Goal: Transaction & Acquisition: Purchase product/service

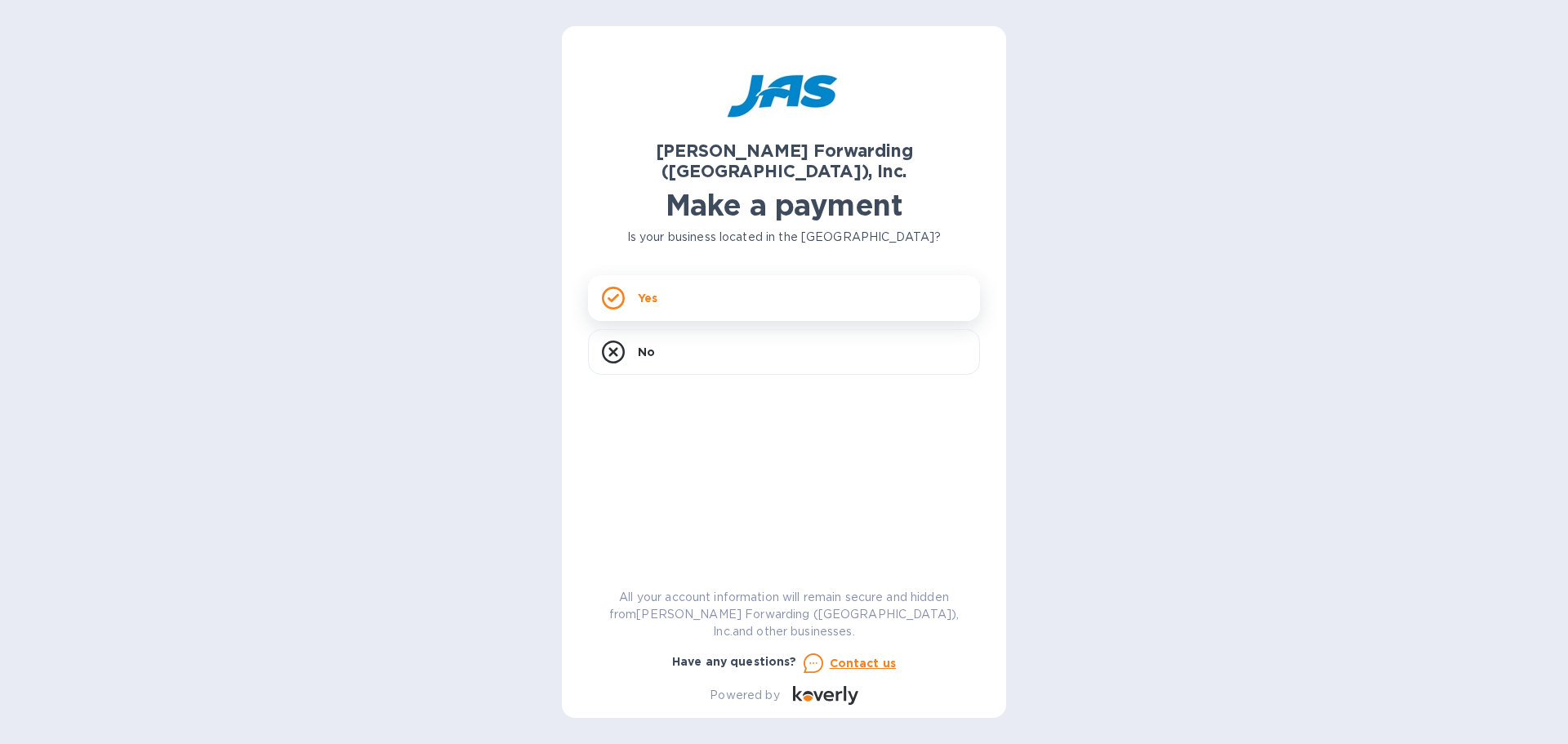
click at [667, 275] on div "Yes" at bounding box center [784, 298] width 392 height 46
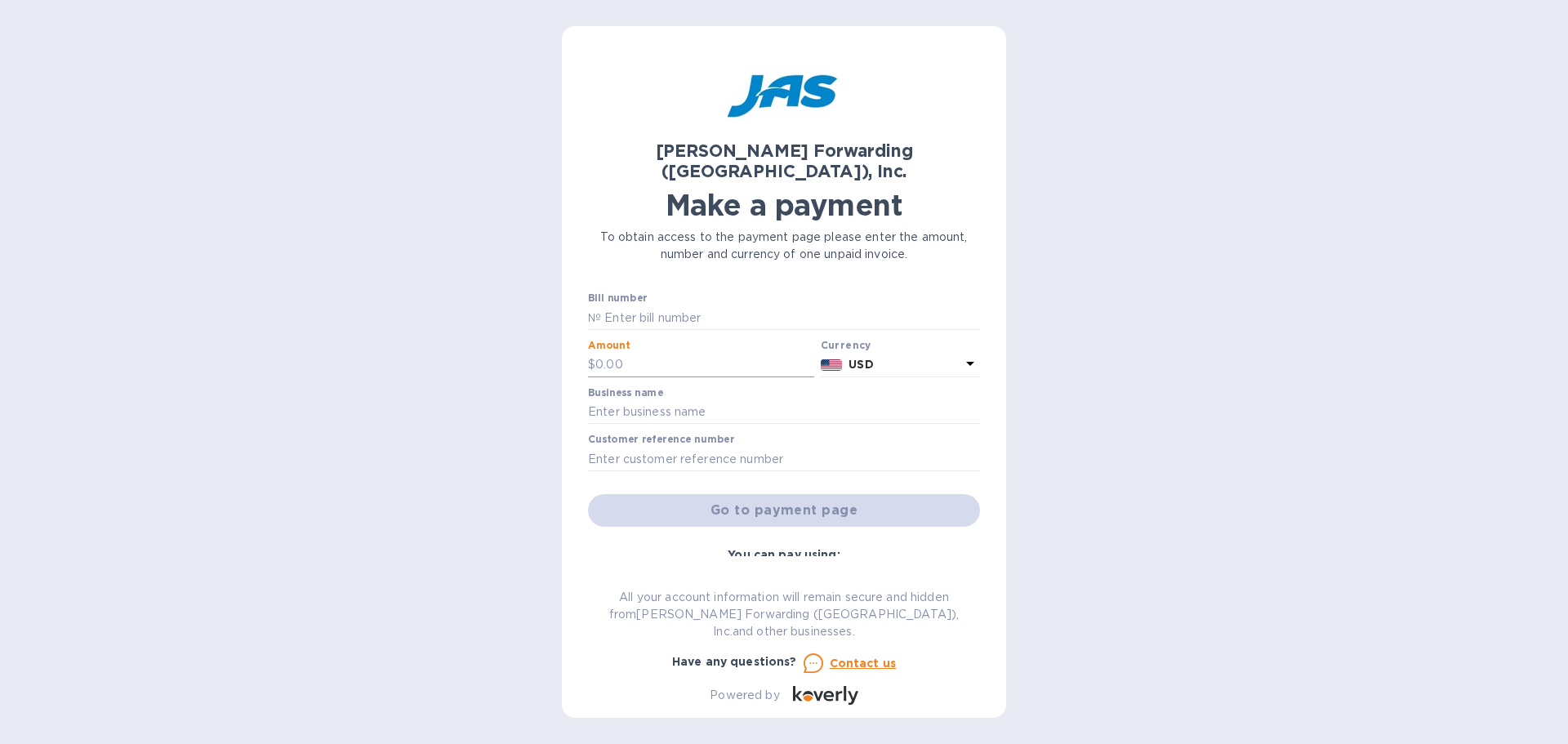
click at [656, 353] on input "text" at bounding box center [705, 365] width 219 height 25
click at [650, 353] on input "text" at bounding box center [705, 365] width 219 height 25
type input "5,999.84"
click at [670, 400] on input "text" at bounding box center [784, 413] width 392 height 25
type input "Quix LLC"
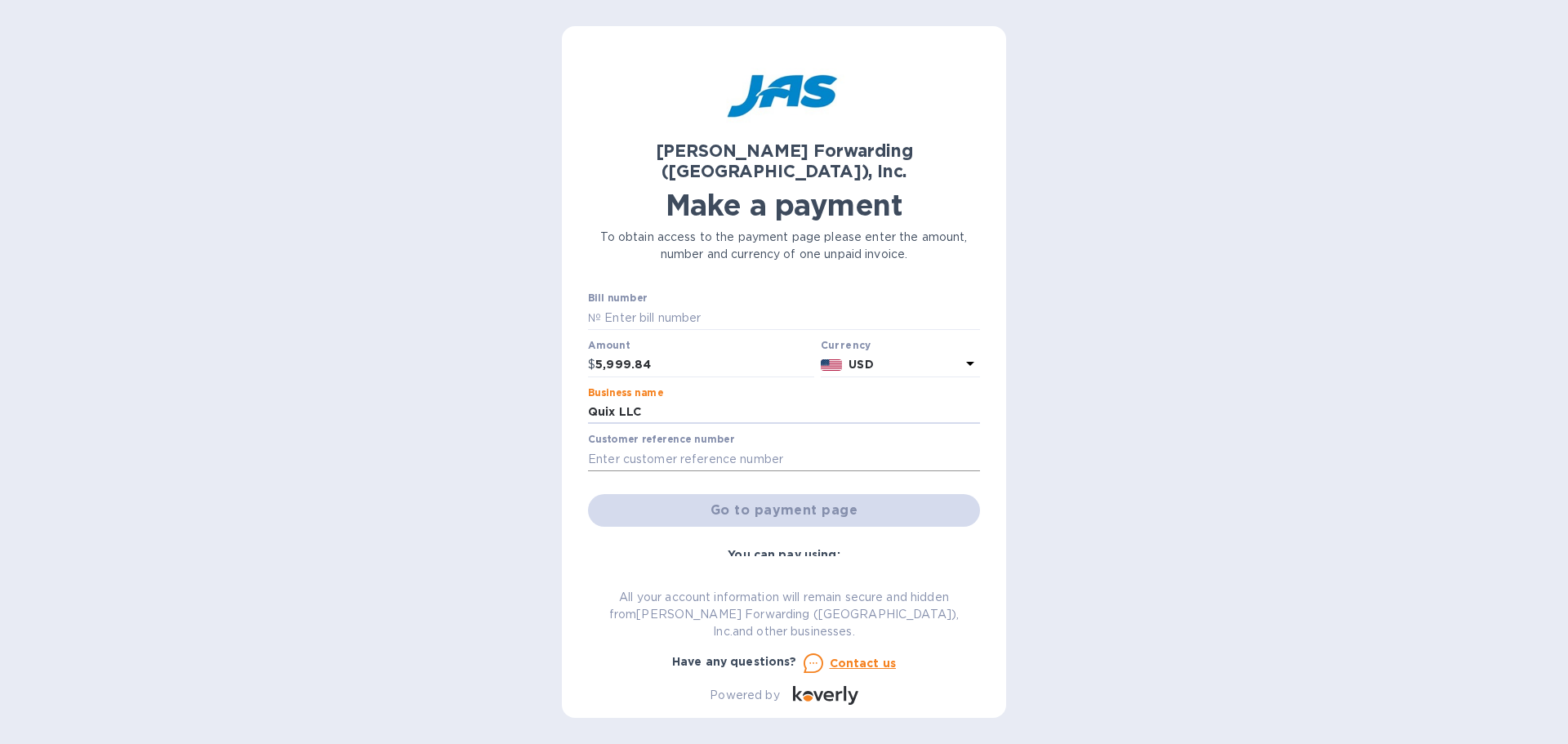
click at [692, 447] on input "text" at bounding box center [784, 459] width 392 height 25
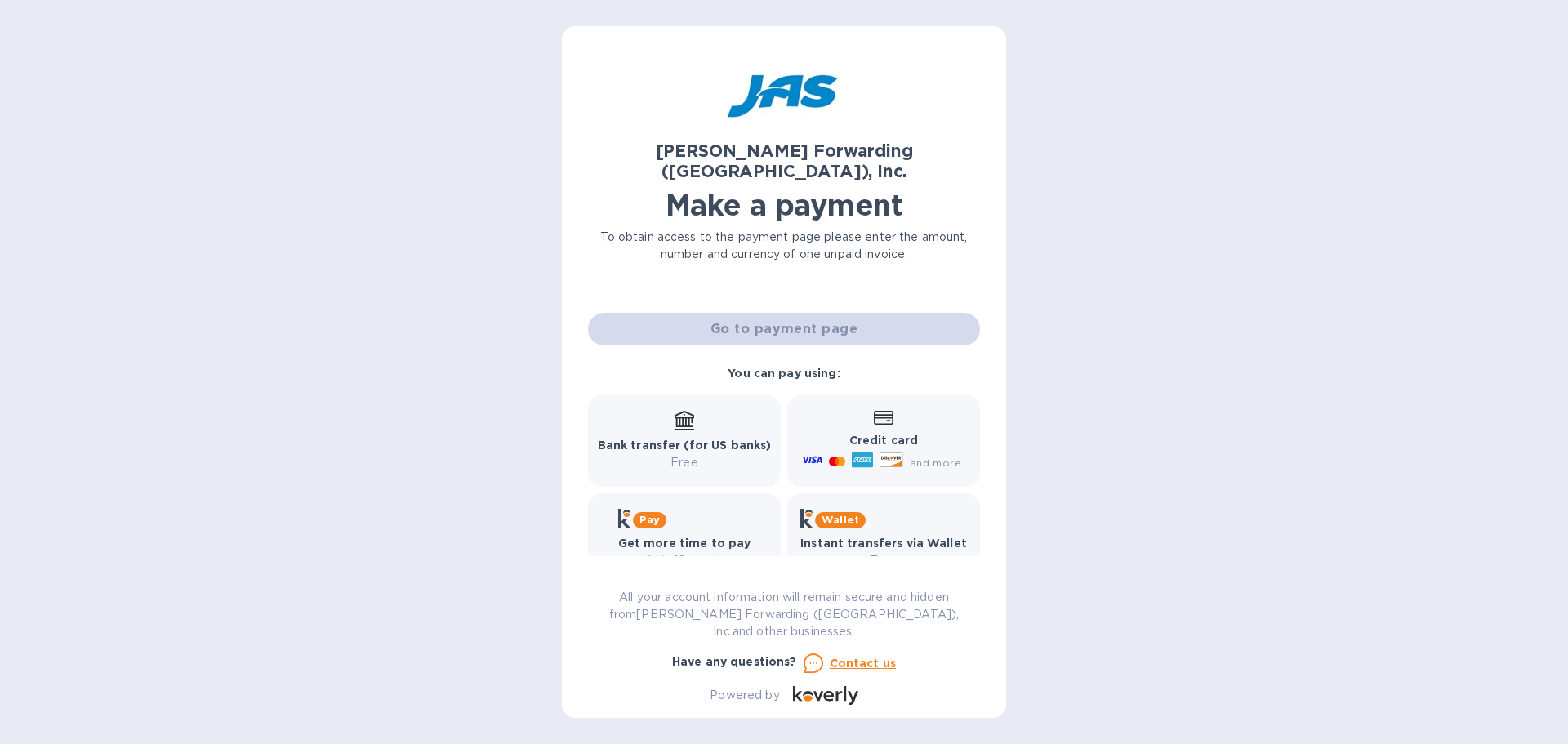
scroll to position [182, 0]
type input "Quixfee"
click at [886, 433] on b "Credit card" at bounding box center [883, 439] width 68 height 13
click at [891, 408] on div "Credit card and more..." at bounding box center [883, 439] width 172 height 63
click at [799, 308] on div "Go to payment page" at bounding box center [784, 327] width 398 height 39
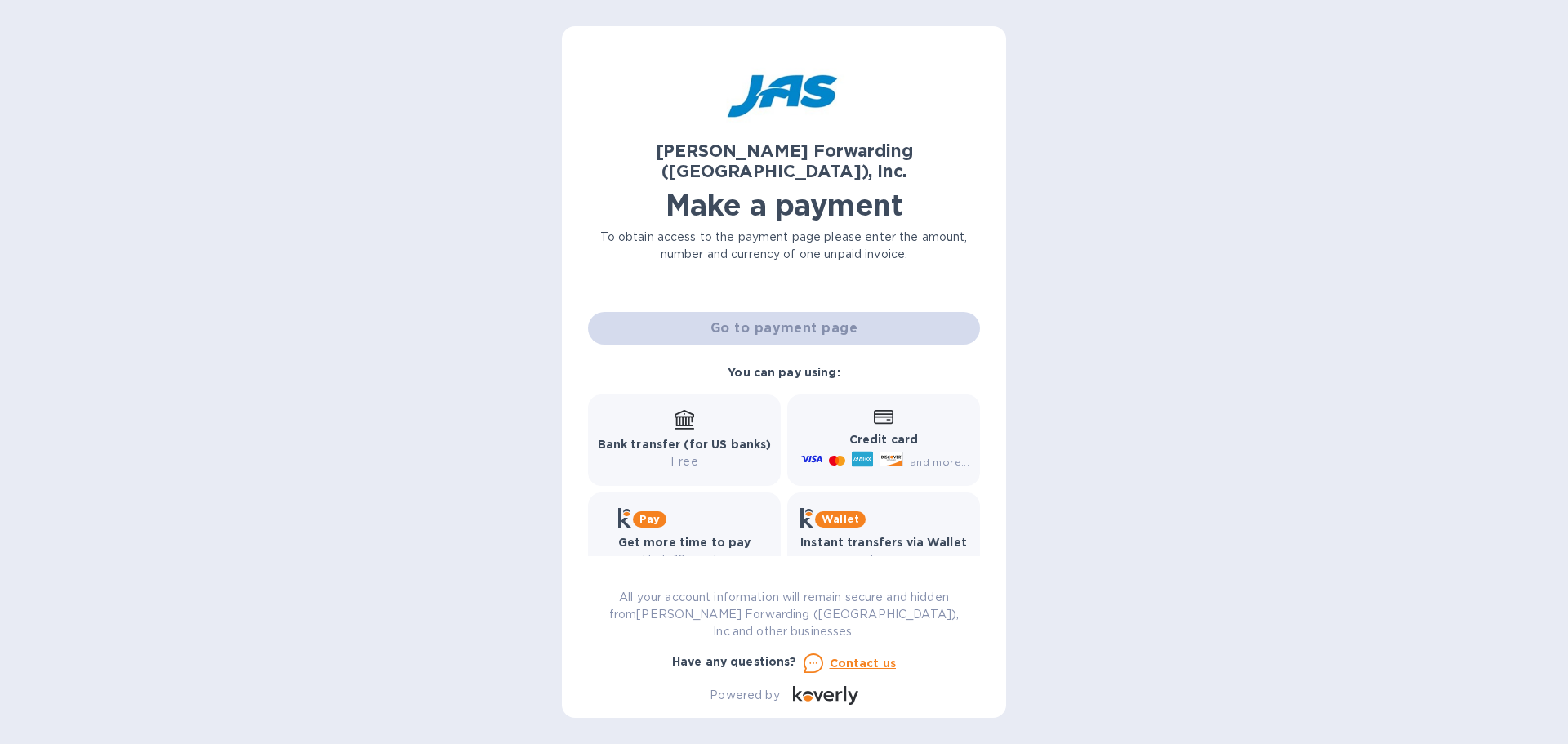
scroll to position [0, 0]
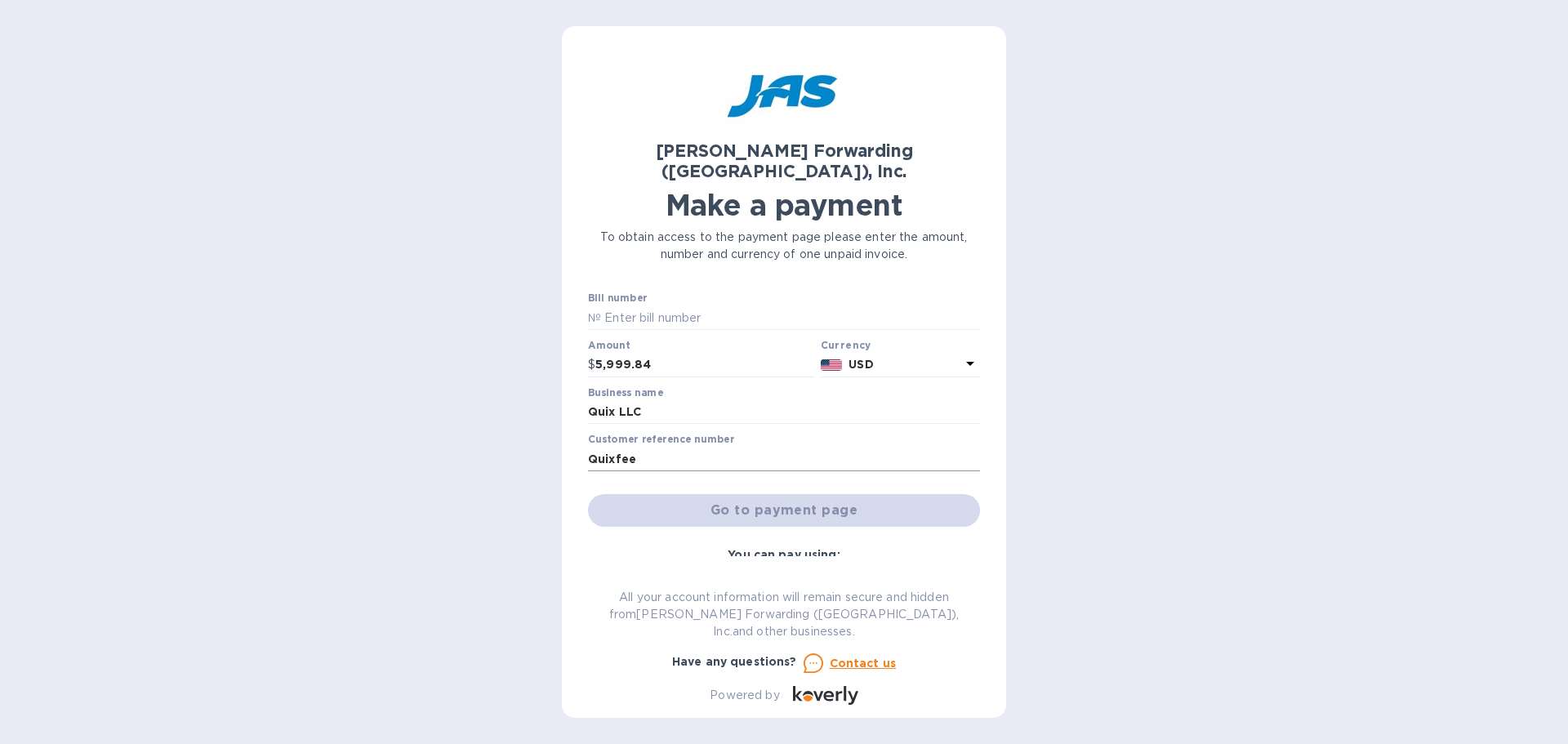
click at [649, 447] on input "Quixfee" at bounding box center [784, 459] width 392 height 25
drag, startPoint x: 673, startPoint y: 389, endPoint x: 682, endPoint y: 381, distance: 12.0
click at [673, 400] on input "Quix LLC" at bounding box center [784, 413] width 392 height 25
click at [686, 353] on input "5,999.84" at bounding box center [705, 365] width 219 height 25
click at [702, 306] on input "text" at bounding box center [790, 318] width 378 height 25
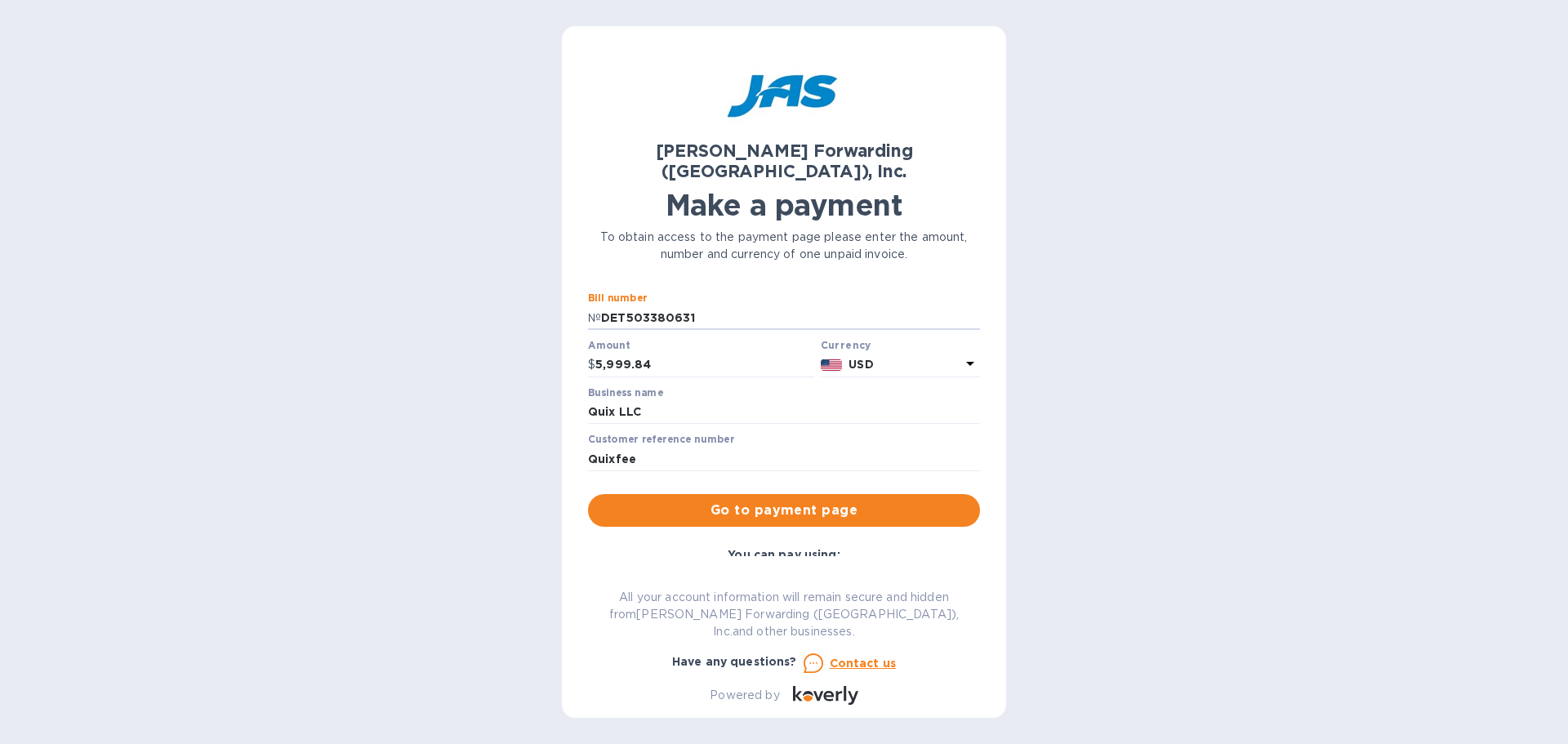
type input "DET503380631"
click at [703, 501] on span "Go to payment page" at bounding box center [784, 511] width 366 height 20
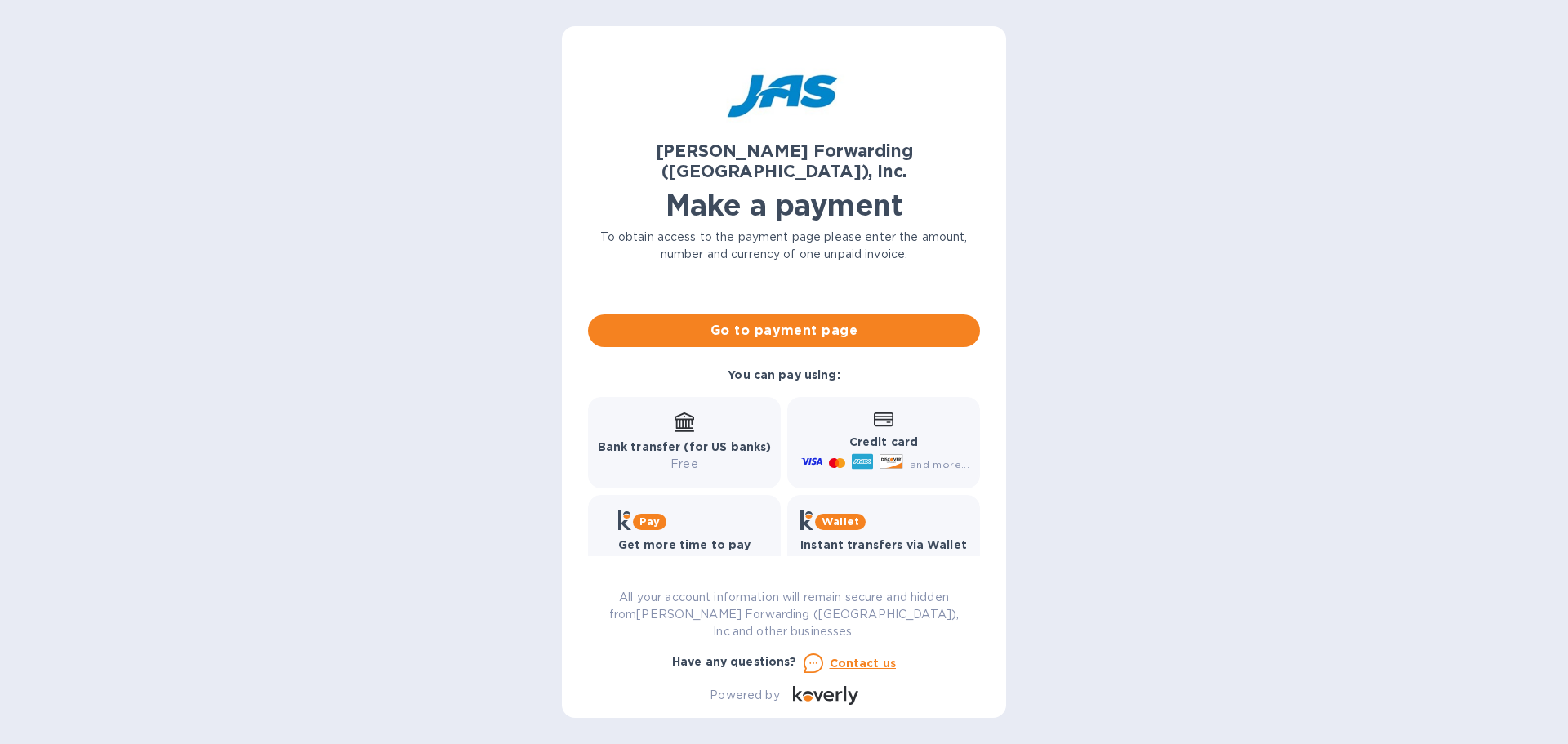
scroll to position [182, 0]
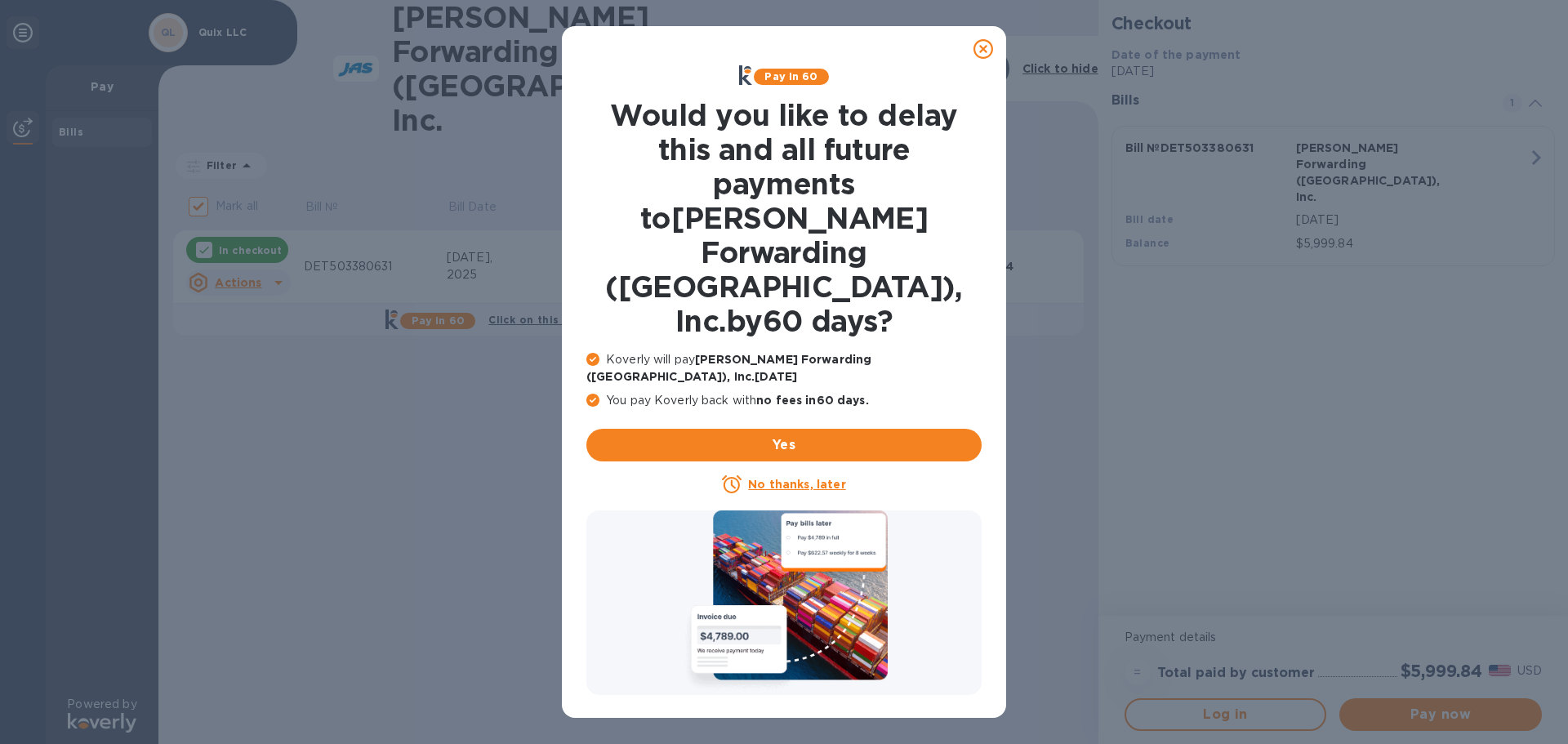
click at [790, 478] on u "No thanks, later" at bounding box center [797, 485] width 97 height 13
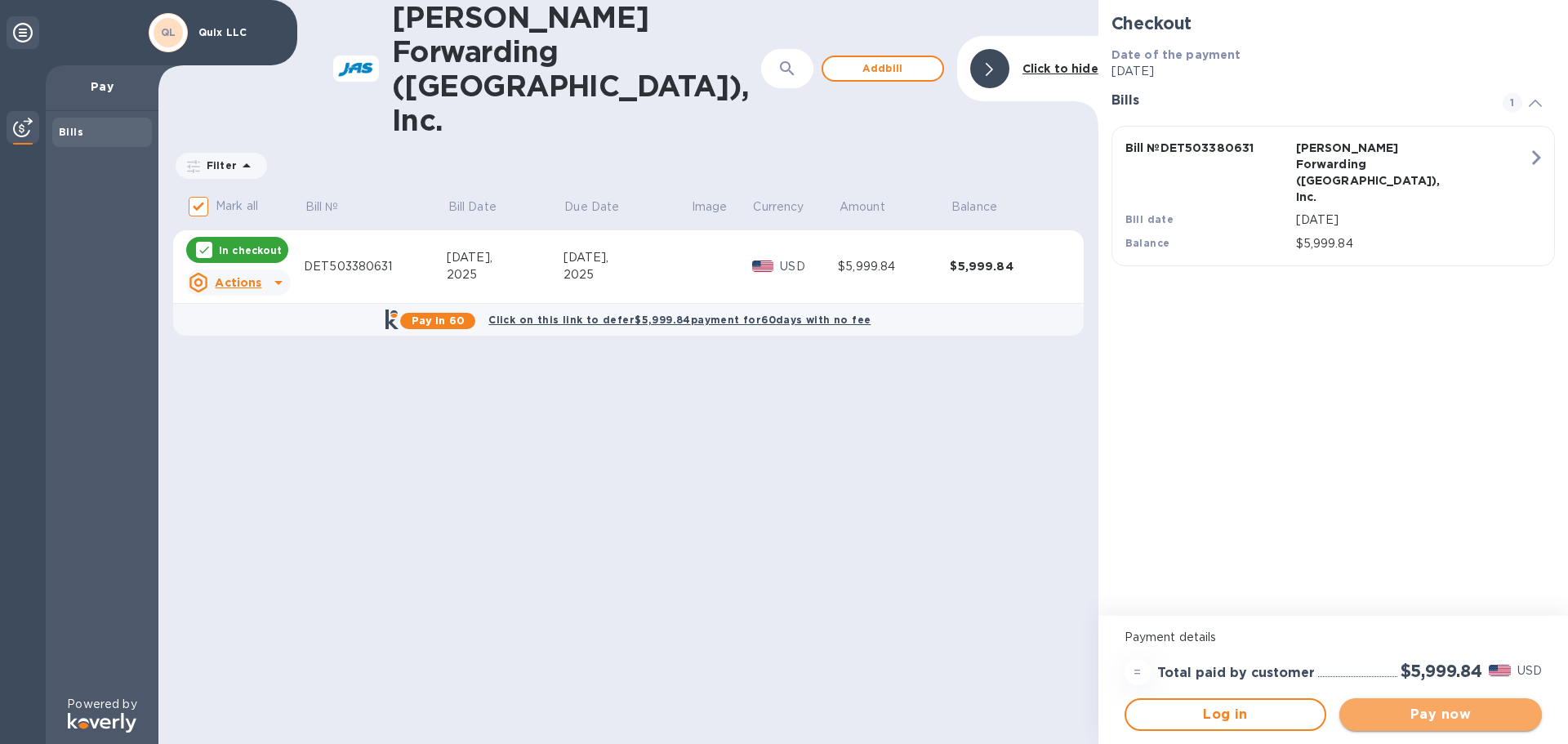
click at [1412, 708] on span "Pay now" at bounding box center [1441, 715] width 176 height 20
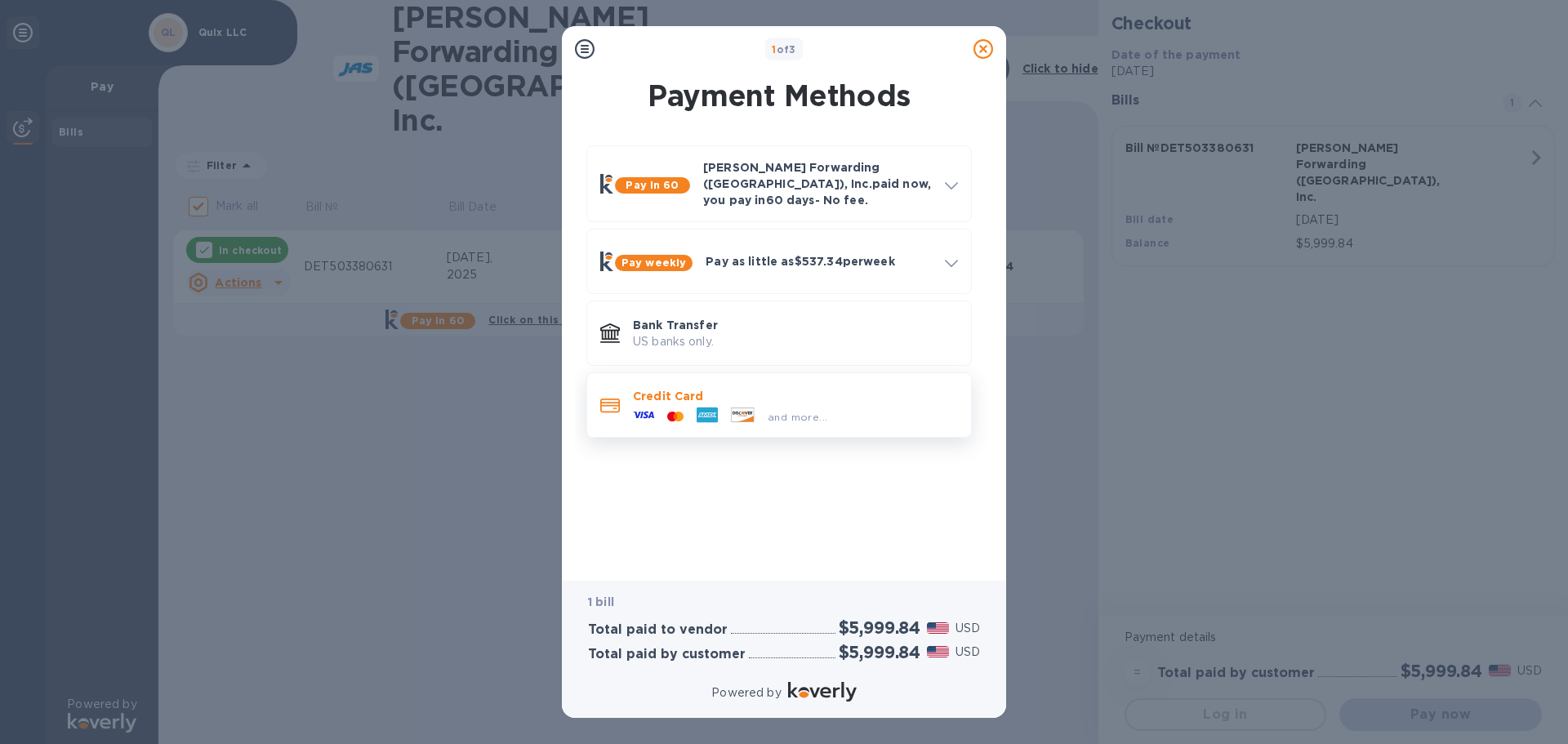
click at [714, 408] on icon at bounding box center [707, 416] width 21 height 15
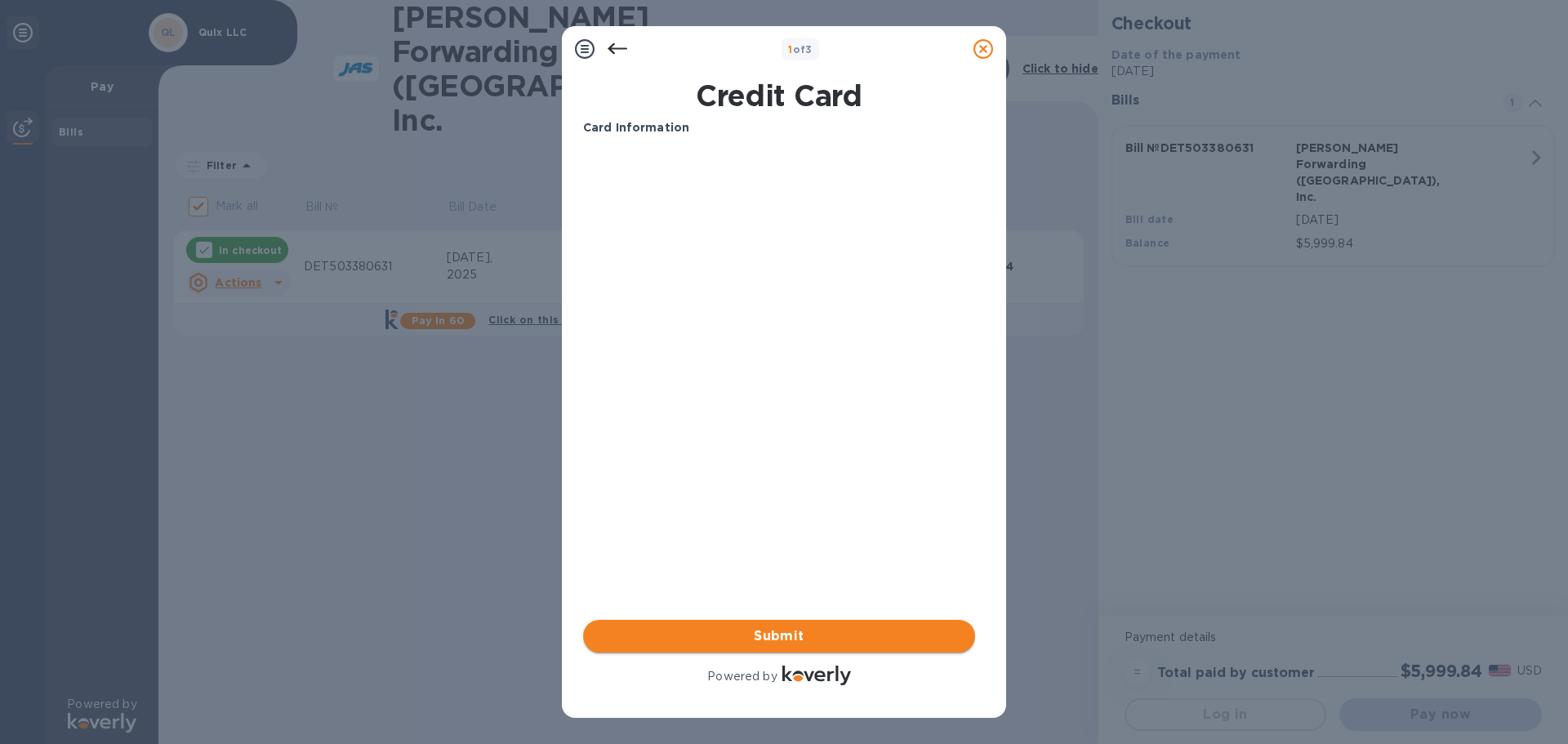
click at [684, 626] on span "Submit" at bounding box center [779, 636] width 366 height 20
click at [778, 633] on span "Submit" at bounding box center [779, 636] width 366 height 20
click at [802, 642] on span "Submit" at bounding box center [779, 636] width 366 height 20
click at [766, 425] on div "Card Information Your browser does not support iframes Submit Powered by" at bounding box center [779, 404] width 392 height 569
click at [618, 47] on icon at bounding box center [618, 48] width 20 height 20
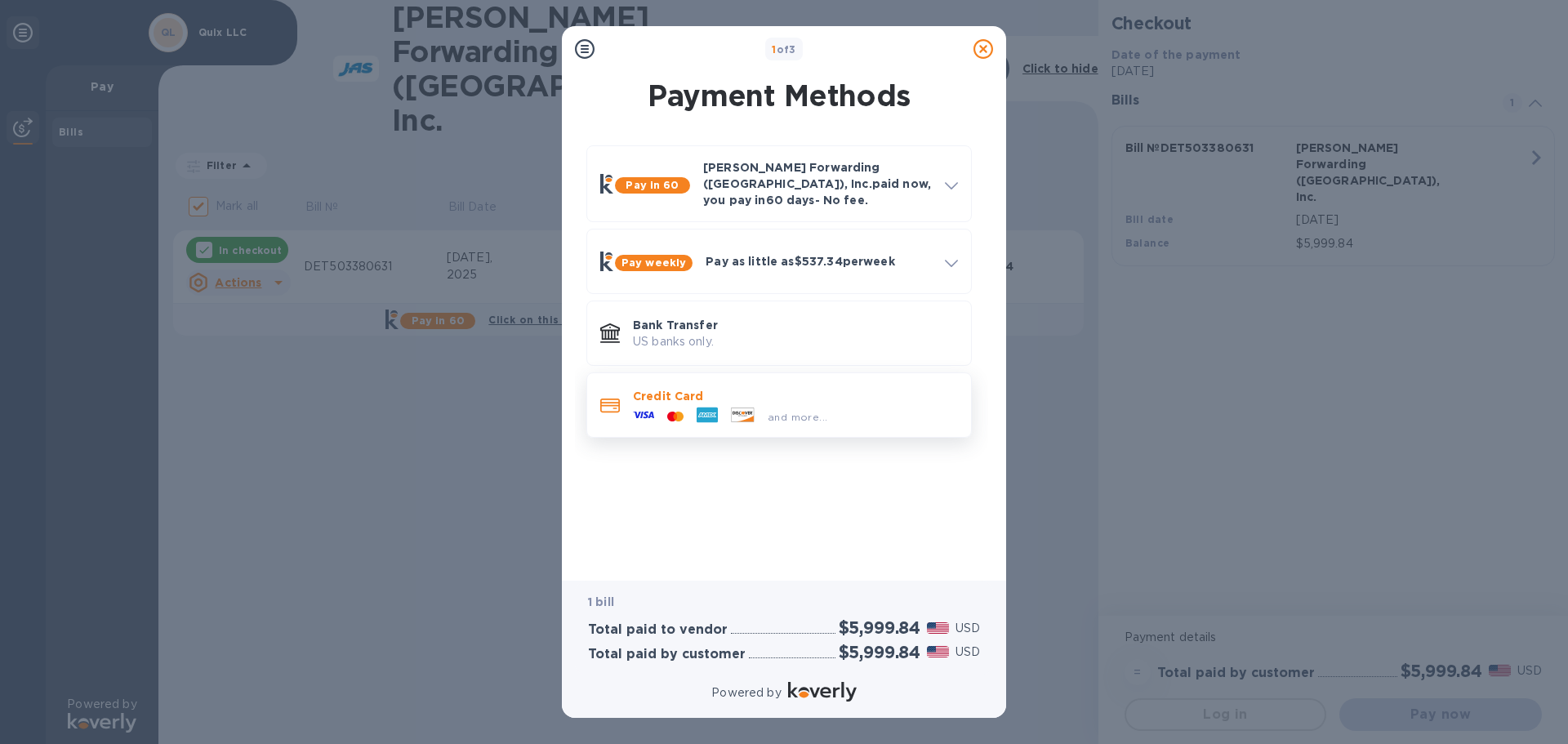
click at [710, 408] on icon at bounding box center [707, 416] width 21 height 15
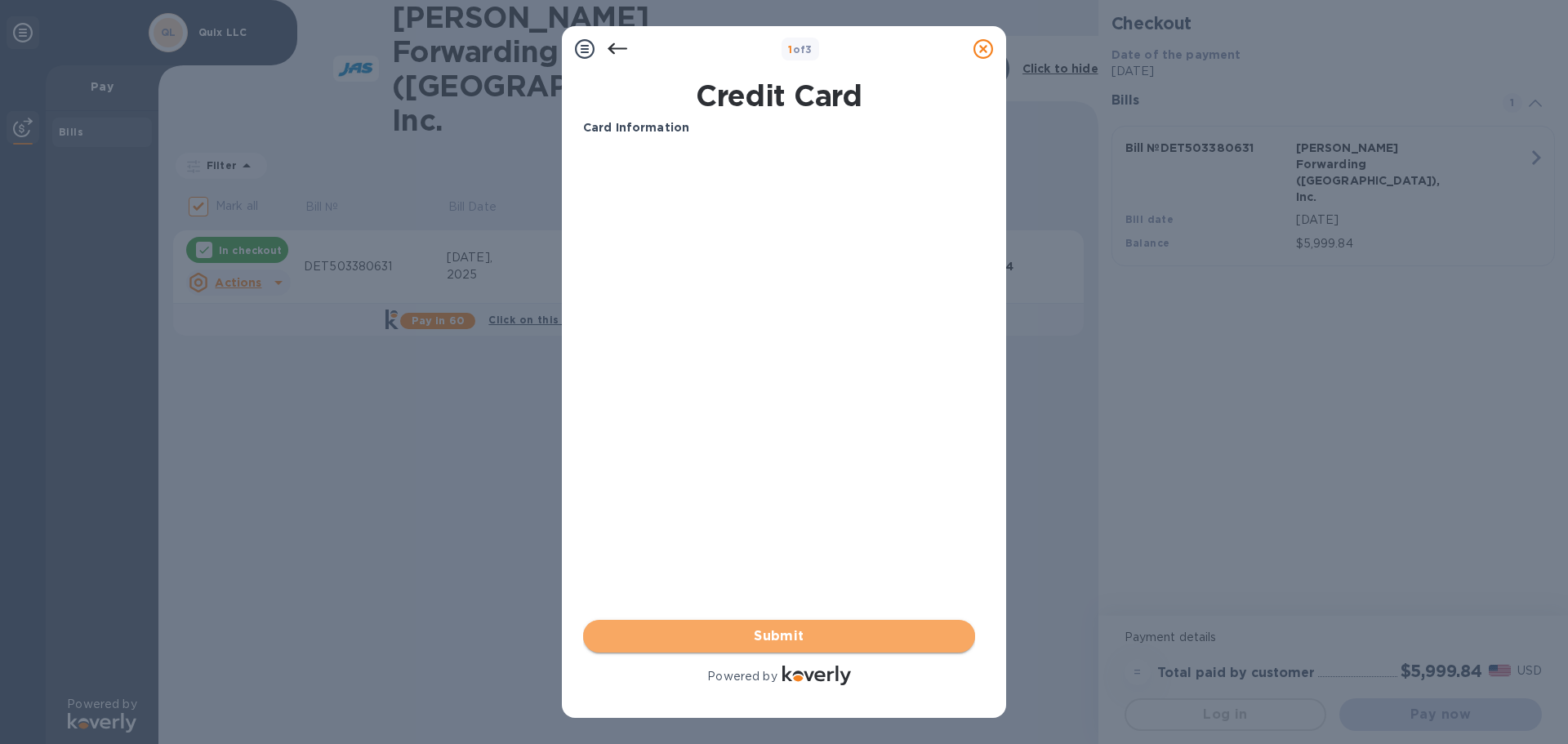
click at [775, 637] on span "Submit" at bounding box center [779, 636] width 366 height 20
click at [802, 628] on span "Submit" at bounding box center [779, 636] width 366 height 20
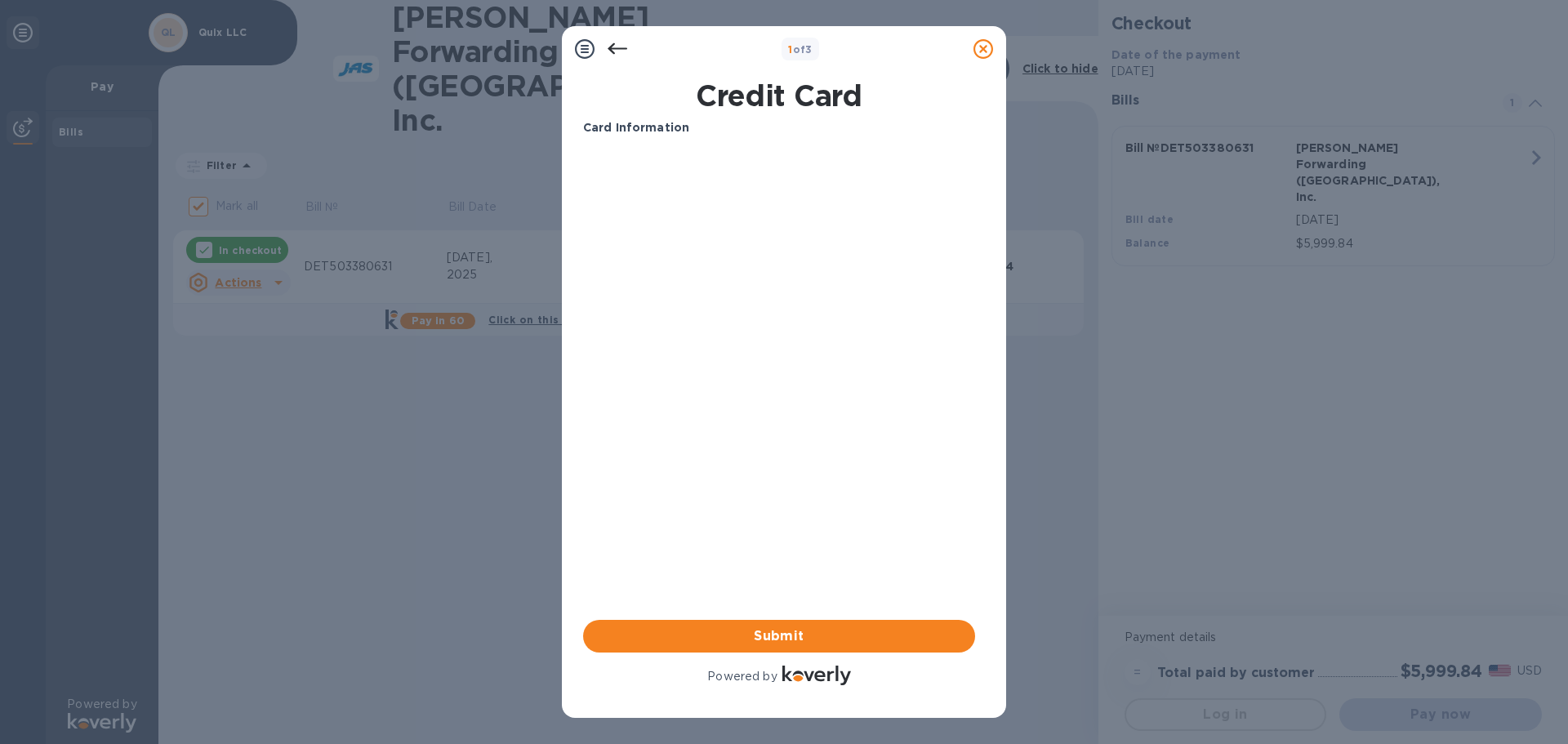
click at [804, 53] on b "1 of 3" at bounding box center [801, 49] width 25 height 12
click at [805, 54] on b "1 of 3" at bounding box center [801, 49] width 25 height 12
click at [768, 455] on div "Card Information Your browser does not support iframes Submit Powered by" at bounding box center [779, 404] width 392 height 569
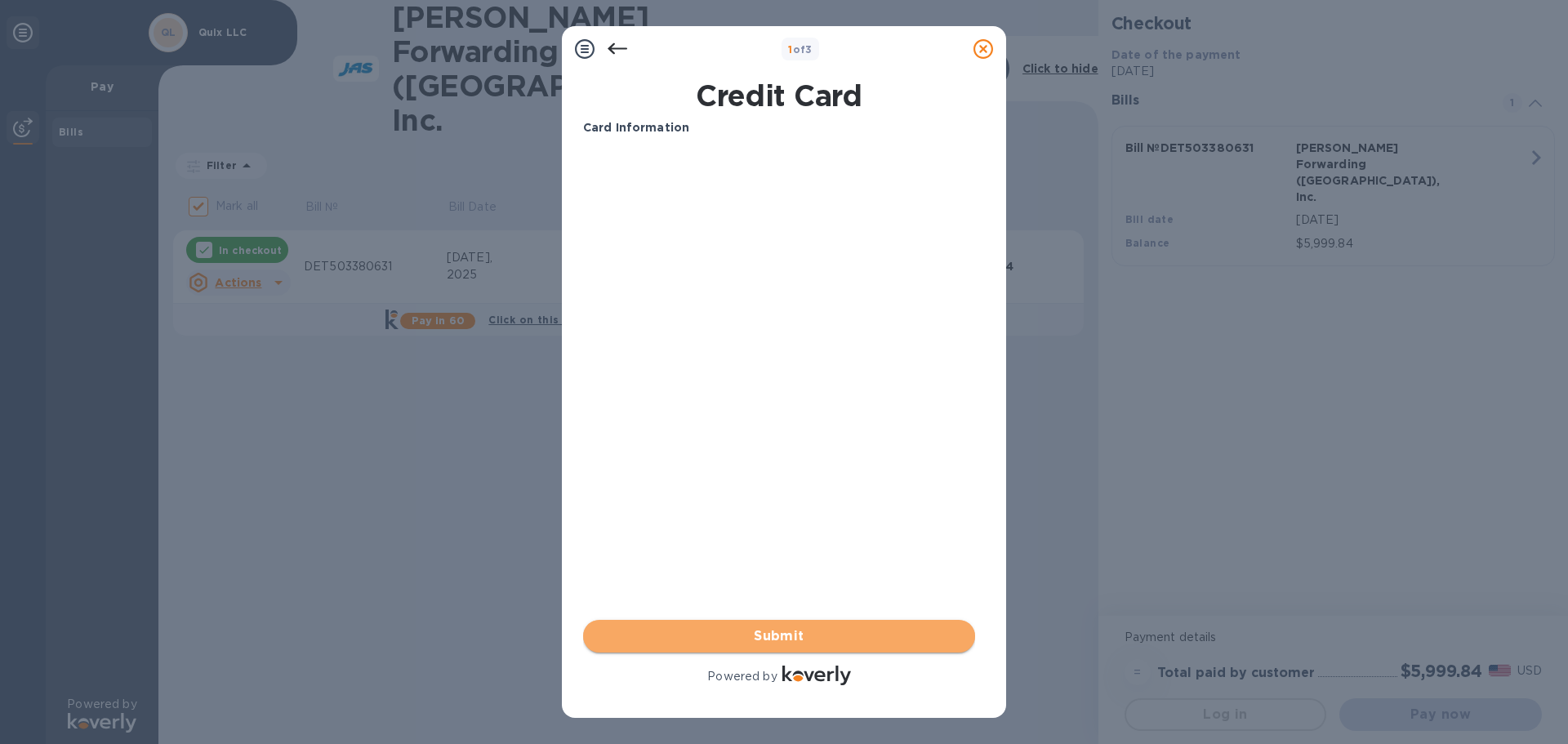
click at [783, 632] on span "Submit" at bounding box center [779, 636] width 366 height 20
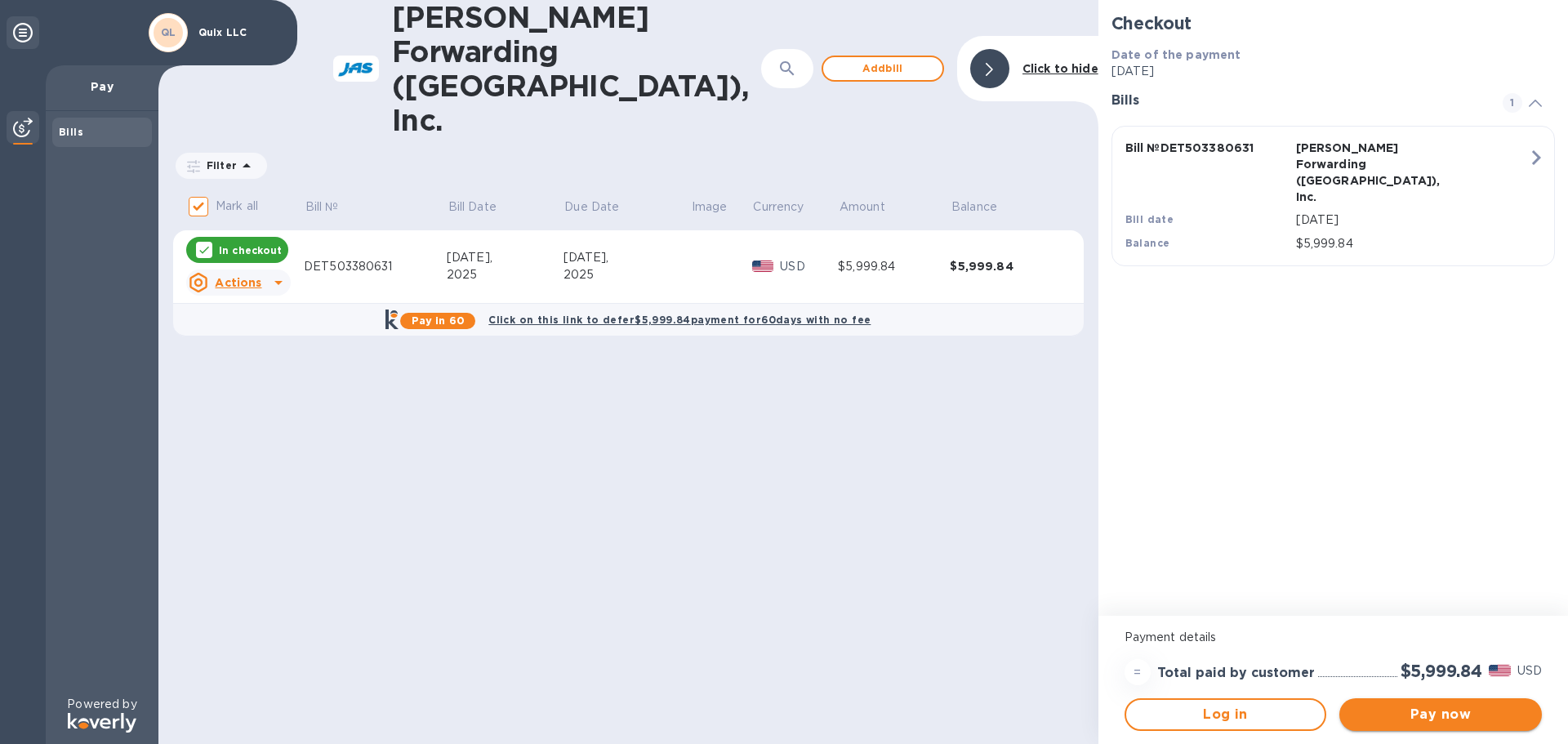
click at [1419, 719] on span "Pay now" at bounding box center [1441, 715] width 176 height 20
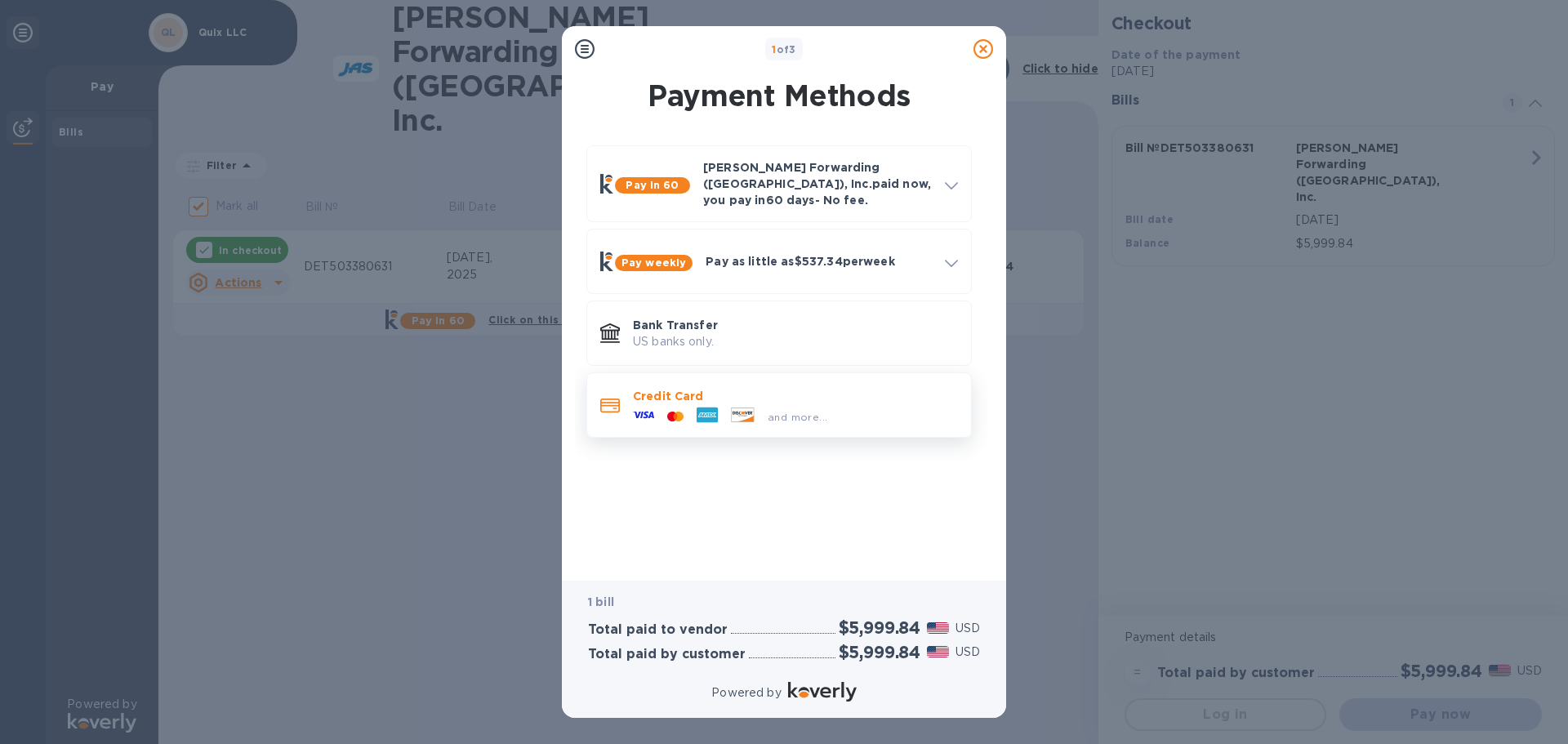
click at [637, 404] on icon at bounding box center [643, 415] width 21 height 21
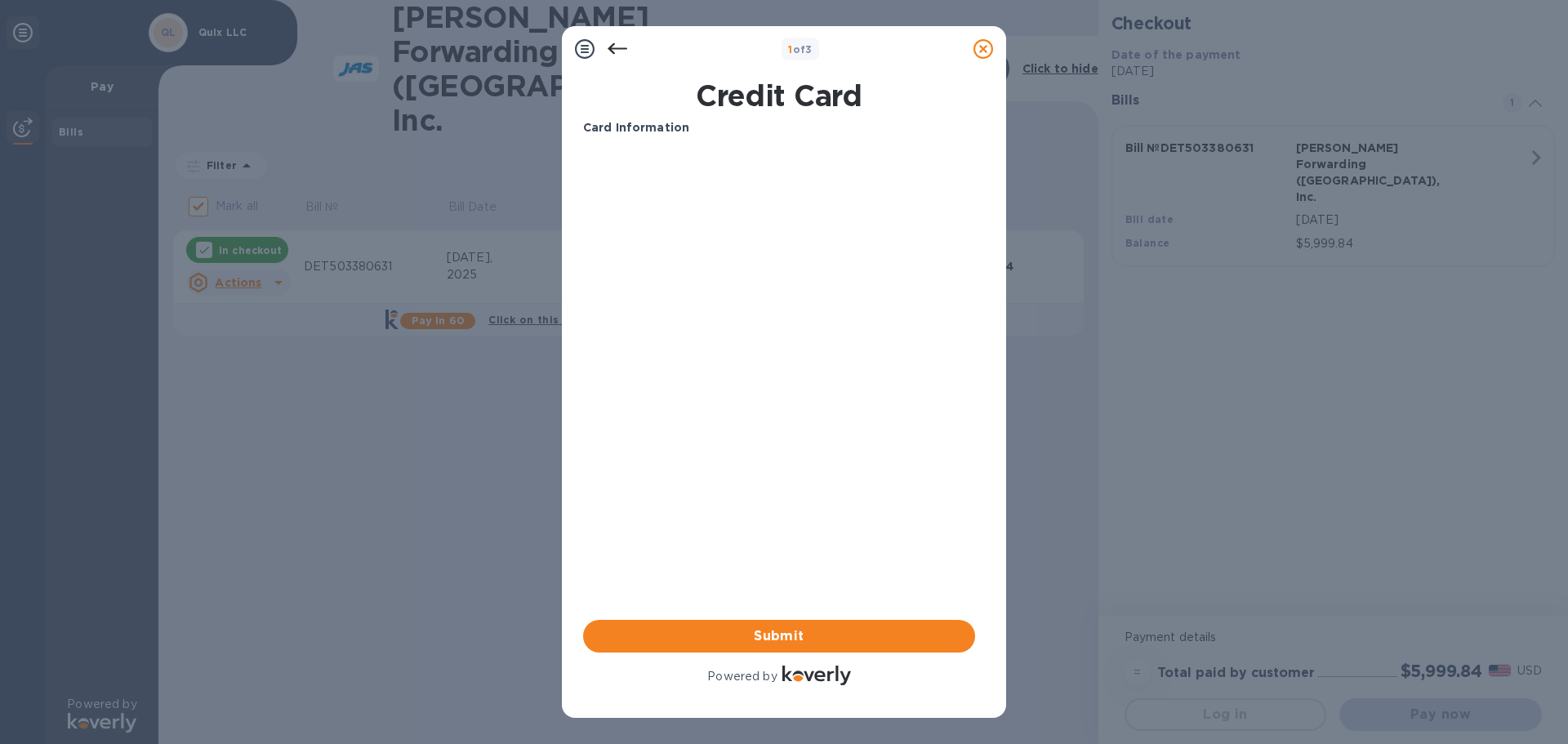
click at [773, 491] on div "Card Information Your browser does not support iframes Submit Powered by" at bounding box center [779, 404] width 392 height 569
click at [965, 47] on div at bounding box center [983, 49] width 46 height 46
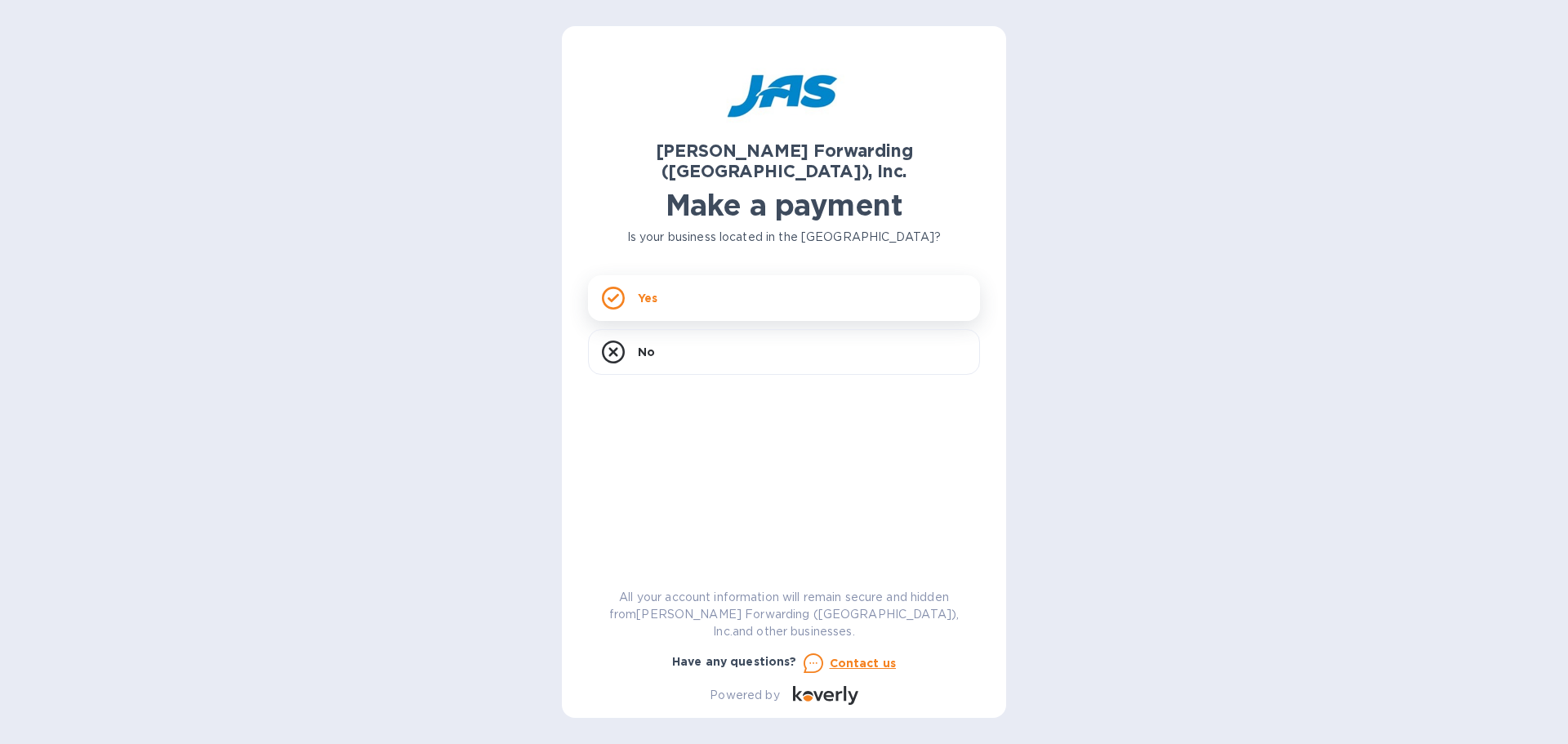
click at [747, 279] on div "Yes" at bounding box center [784, 298] width 392 height 46
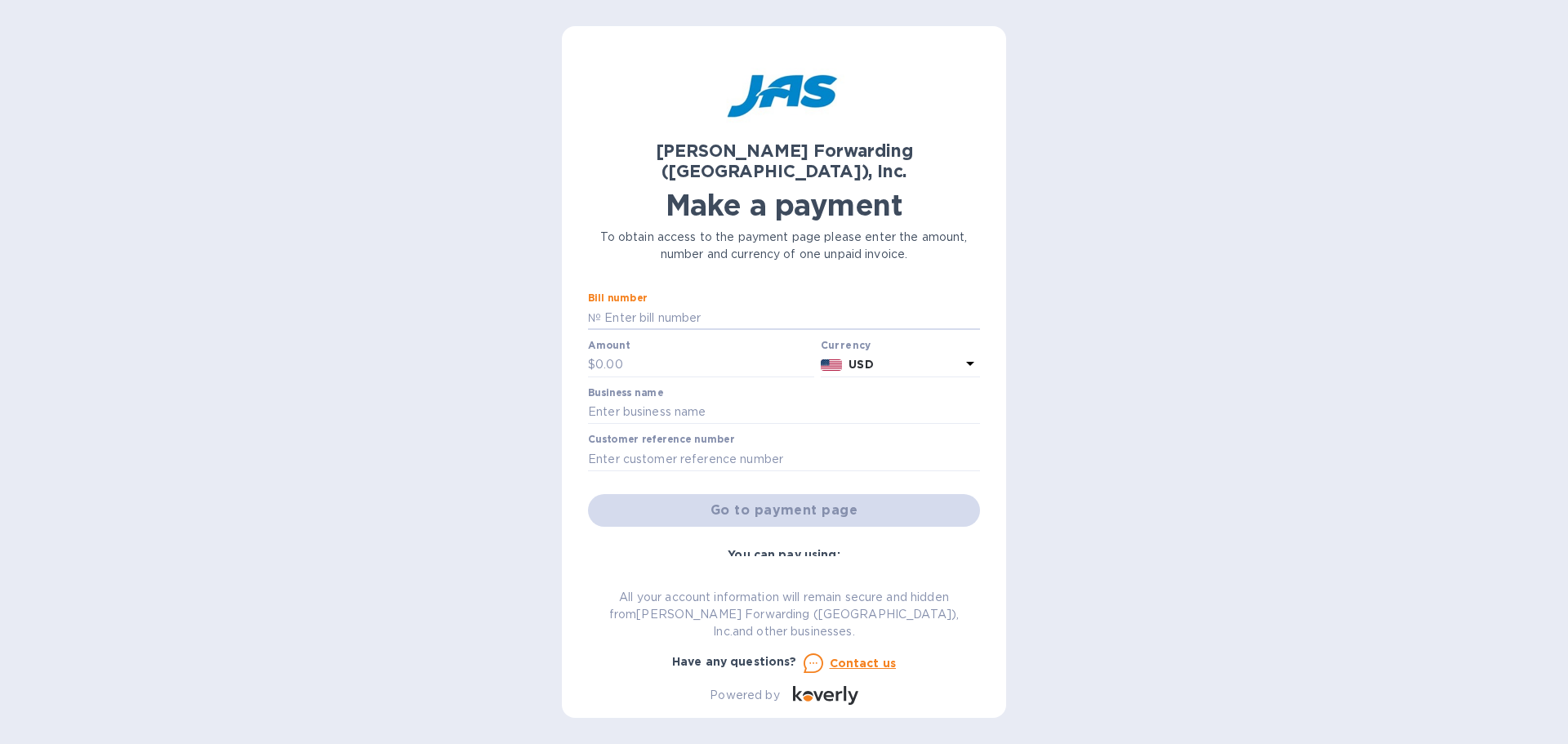
drag, startPoint x: 636, startPoint y: 295, endPoint x: 655, endPoint y: 315, distance: 27.6
click at [636, 306] on input "text" at bounding box center [790, 318] width 378 height 25
drag, startPoint x: 662, startPoint y: 288, endPoint x: 667, endPoint y: 296, distance: 9.4
click at [662, 306] on input "text" at bounding box center [790, 318] width 378 height 25
type input "DET503380631"
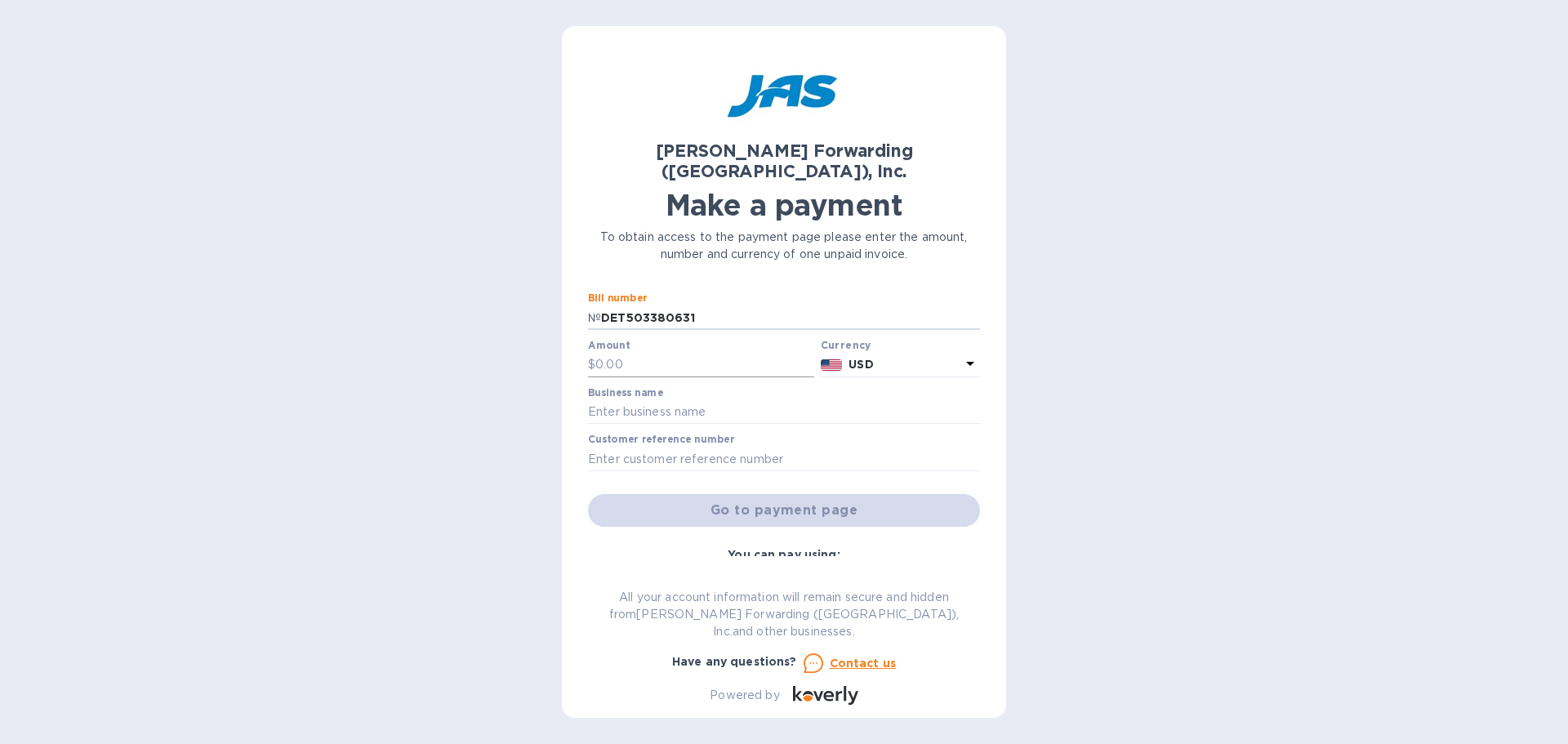
drag, startPoint x: 663, startPoint y: 361, endPoint x: 666, endPoint y: 345, distance: 16.3
click at [664, 357] on div "Amount $" at bounding box center [700, 361] width 232 height 47
click at [666, 353] on input "text" at bounding box center [705, 365] width 219 height 25
click at [609, 353] on input "text" at bounding box center [705, 365] width 219 height 25
type input "5,999.84"
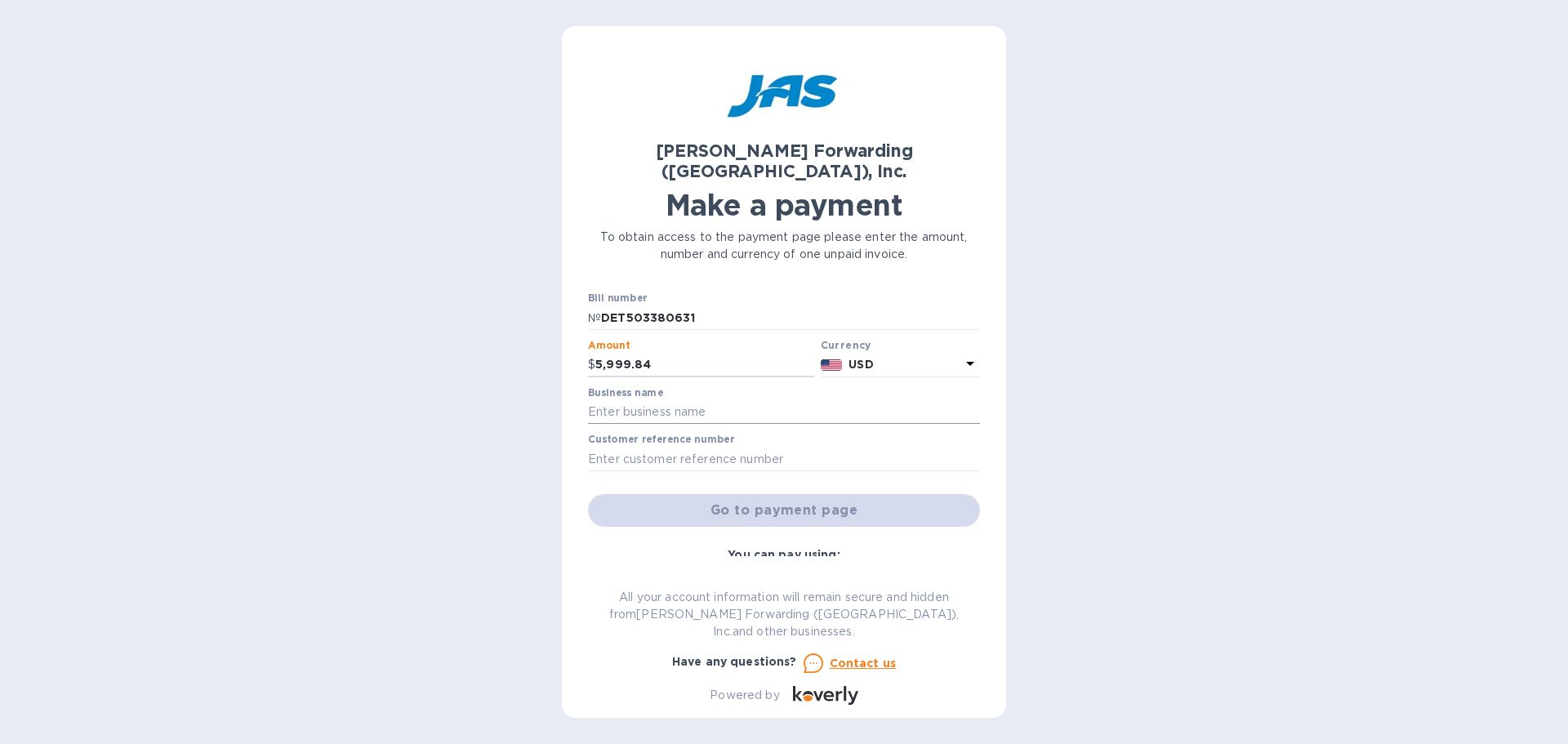
click at [613, 400] on input "text" at bounding box center [784, 413] width 392 height 25
type input "Quix LLC"
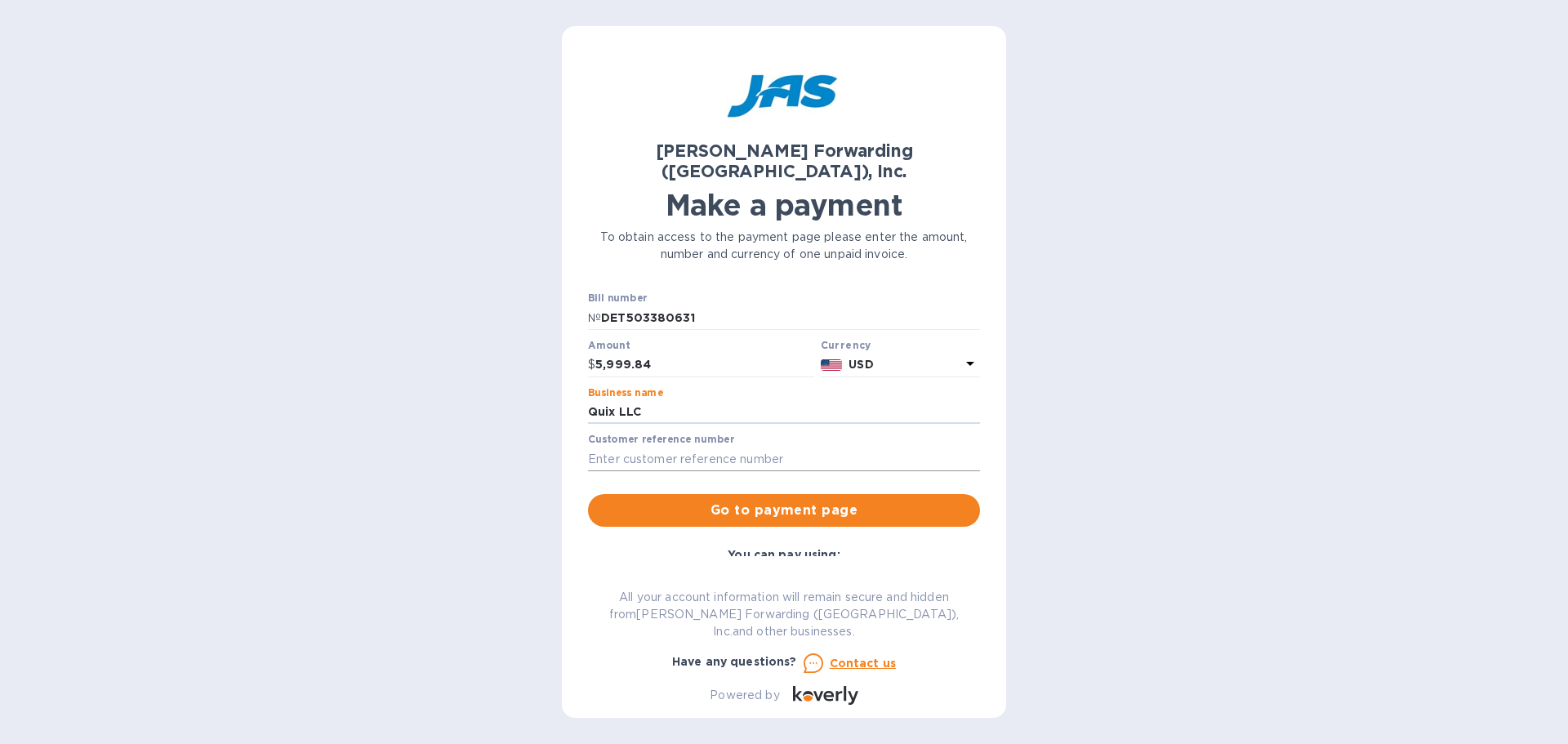
click at [681, 447] on input "text" at bounding box center [784, 459] width 392 height 25
type input "quixfee"
drag, startPoint x: 640, startPoint y: 483, endPoint x: 719, endPoint y: 526, distance: 89.9
click at [687, 526] on div "Bill number № DET503380631 Amount $ 5,999.84 Currency USD Business name Quix LL…" at bounding box center [784, 530] width 412 height 493
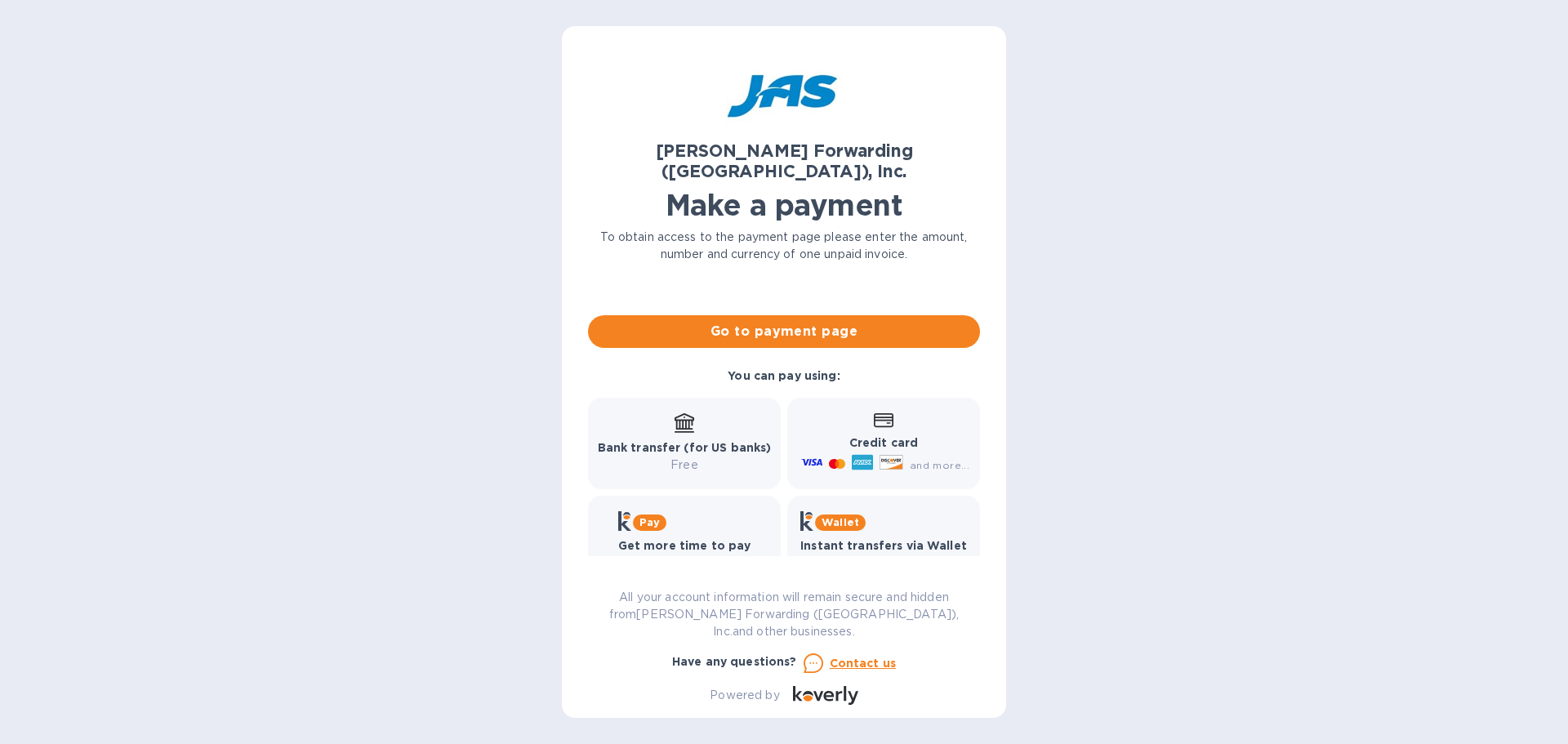
scroll to position [182, 0]
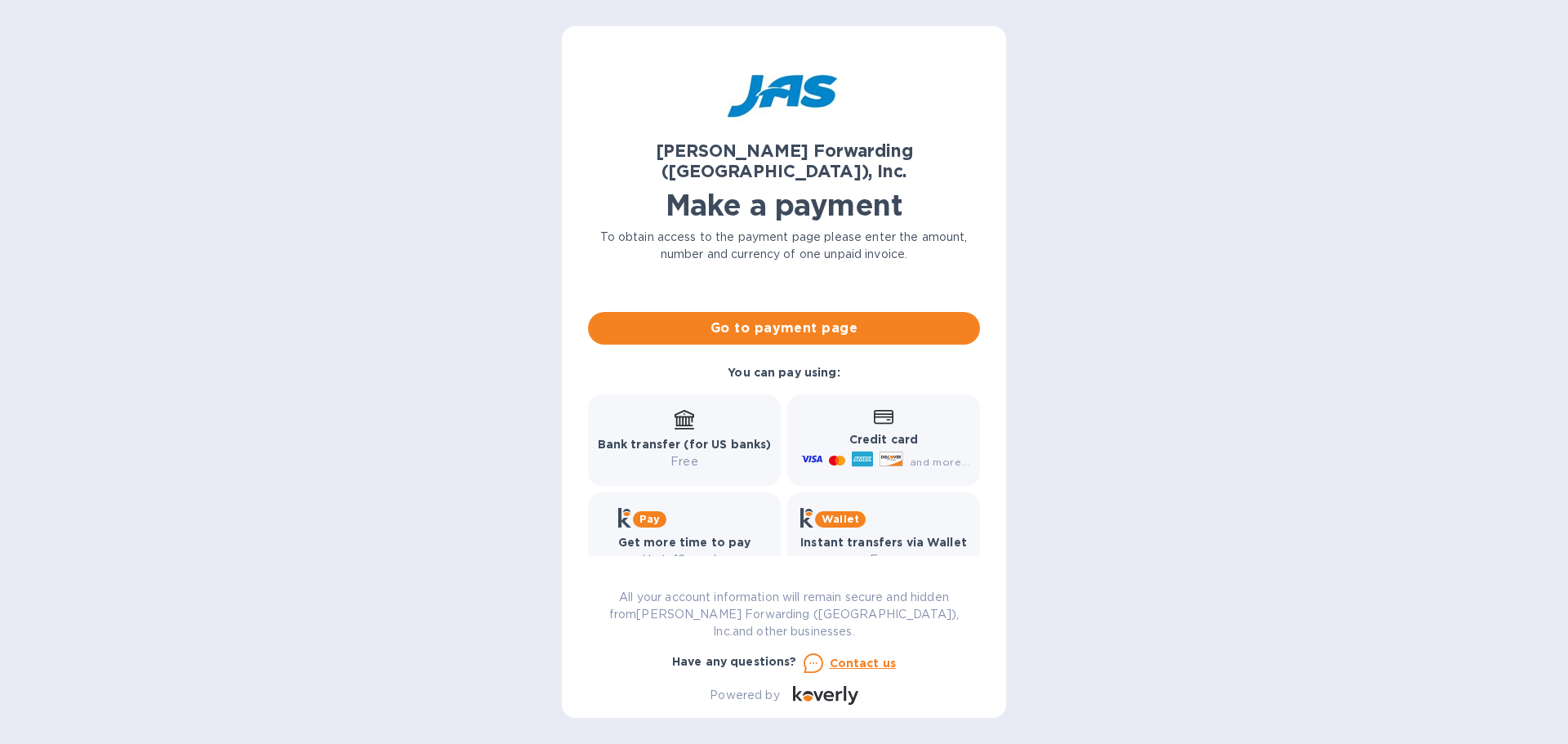
click at [867, 433] on b "Credit card" at bounding box center [883, 439] width 68 height 13
click at [811, 318] on button "Go to payment page" at bounding box center [784, 328] width 392 height 32
